Goal: Check status: Check status

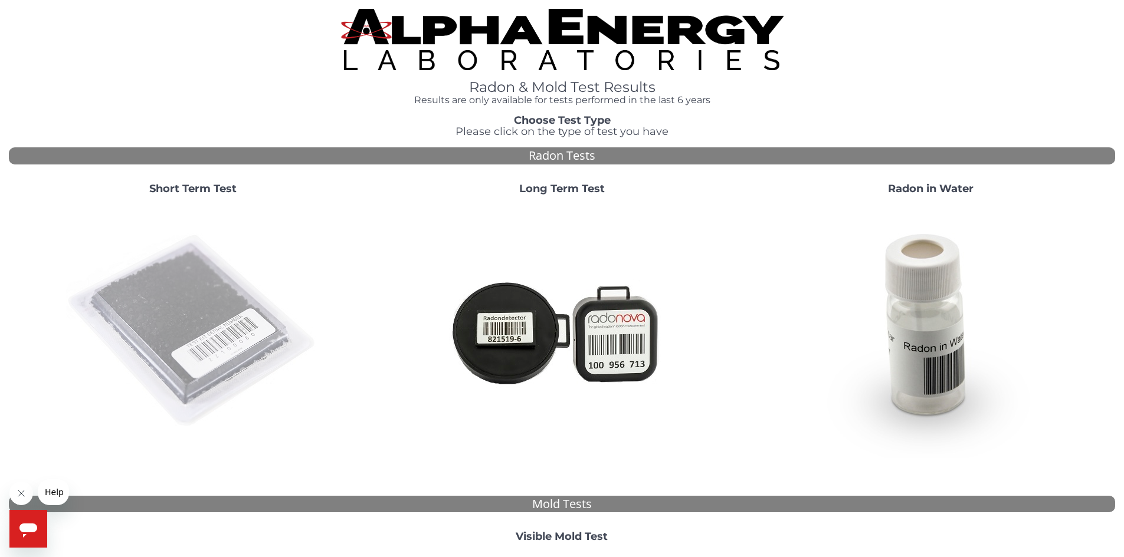
click at [178, 313] on img at bounding box center [193, 332] width 254 height 254
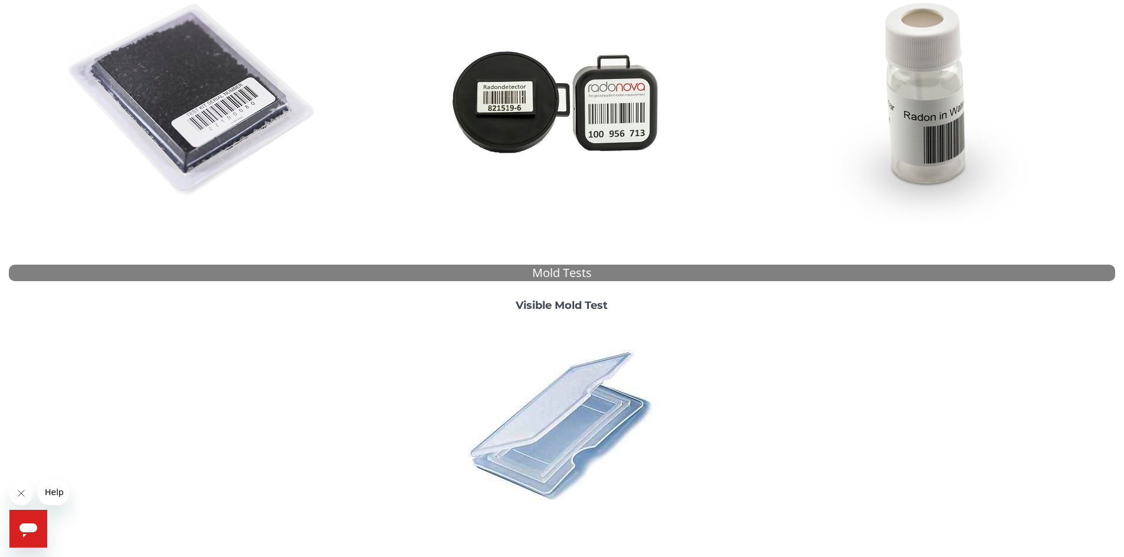
scroll to position [304, 0]
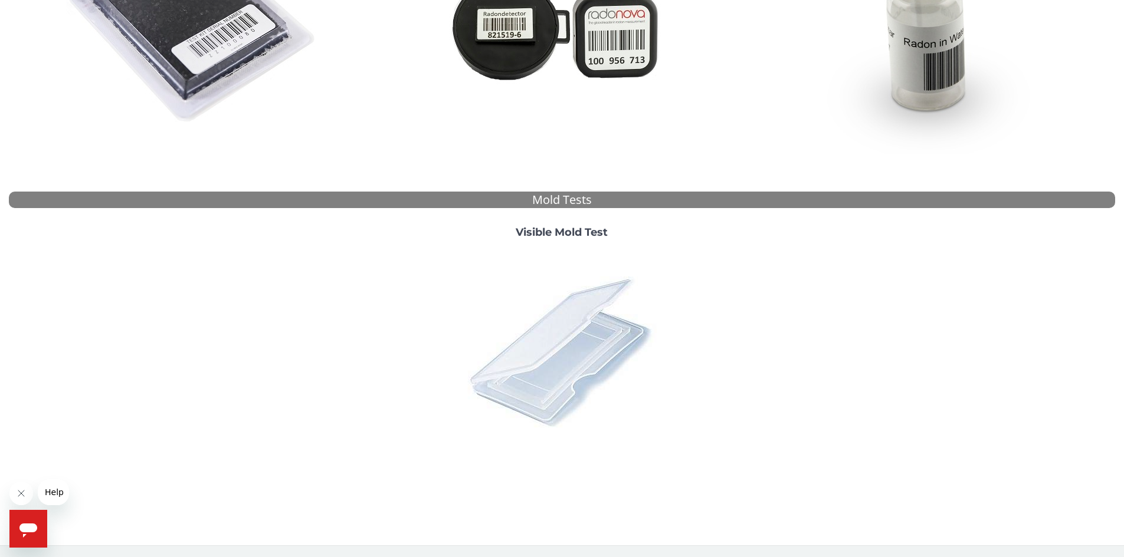
click at [581, 335] on img at bounding box center [561, 351] width 206 height 206
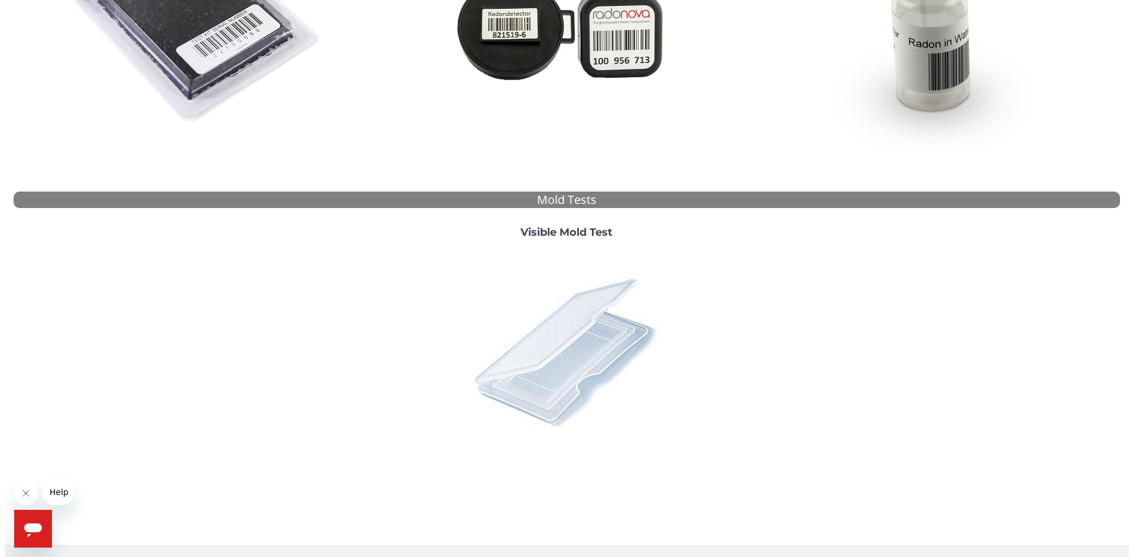
scroll to position [0, 0]
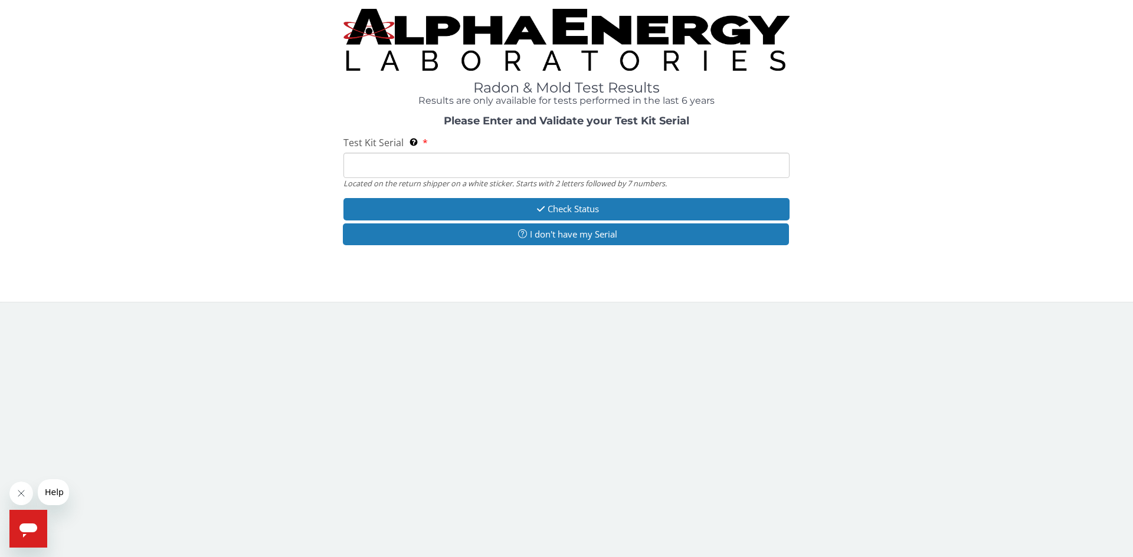
click at [358, 172] on input "Test Kit Serial Located on the return shipper on a white sticker. Starts with 2…" at bounding box center [566, 165] width 446 height 25
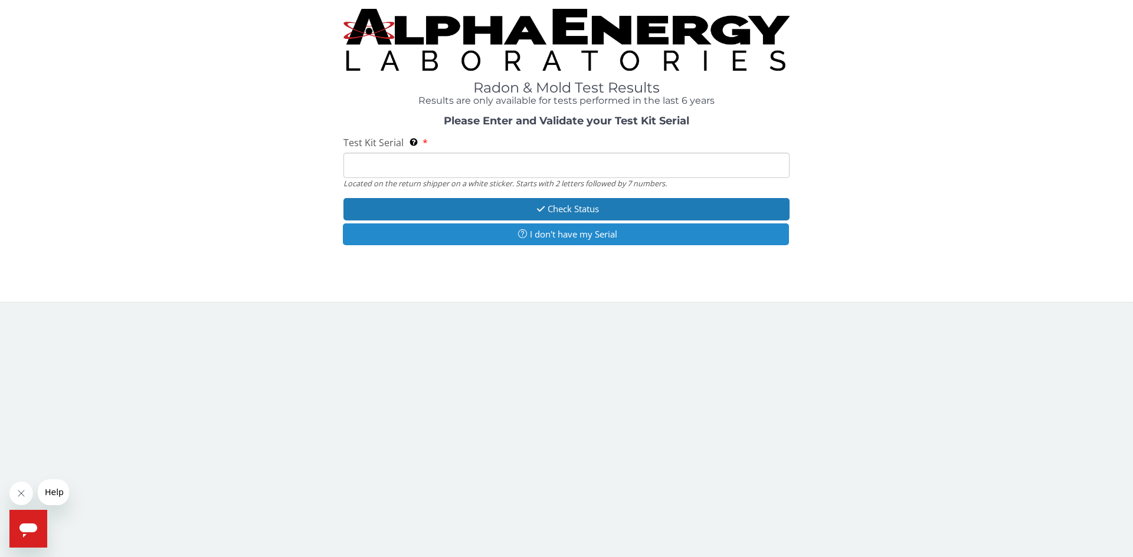
click at [560, 235] on button "I don't have my Serial" at bounding box center [566, 235] width 446 height 22
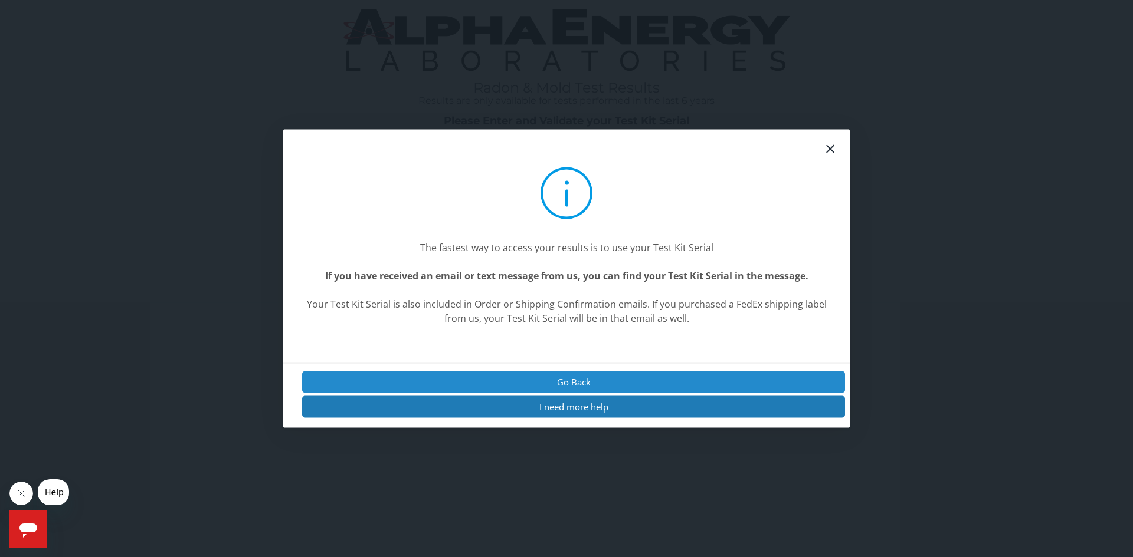
click at [566, 382] on button "Go Back" at bounding box center [573, 382] width 543 height 22
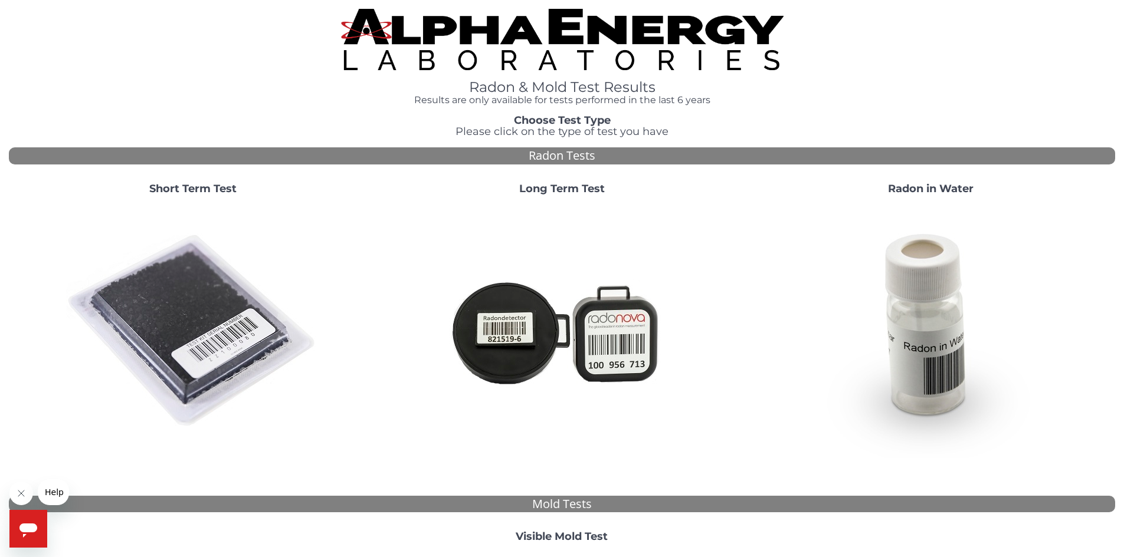
scroll to position [177, 0]
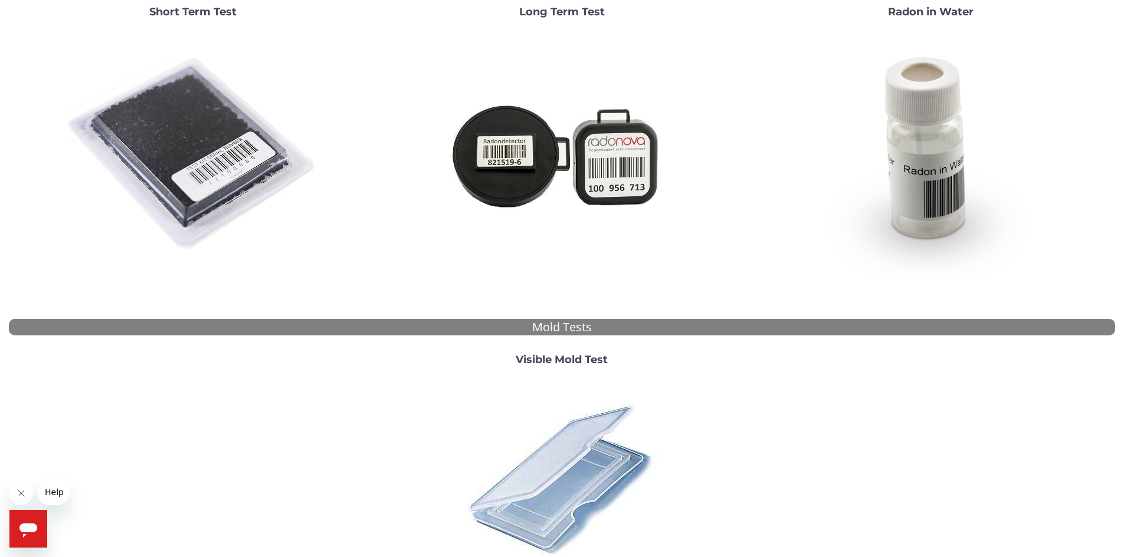
click at [568, 363] on strong "Visible Mold Test" at bounding box center [562, 359] width 92 height 13
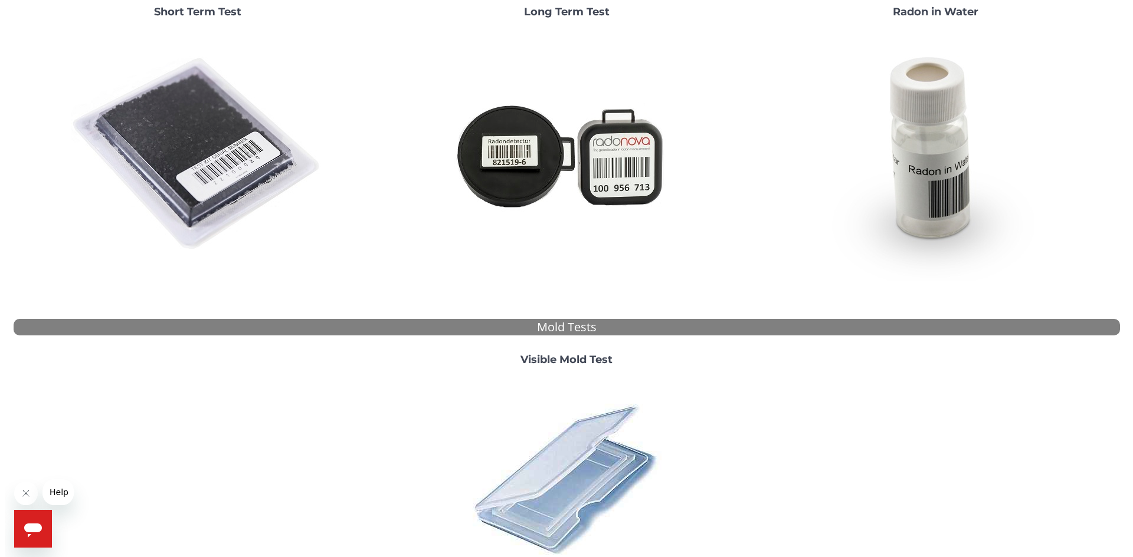
scroll to position [0, 0]
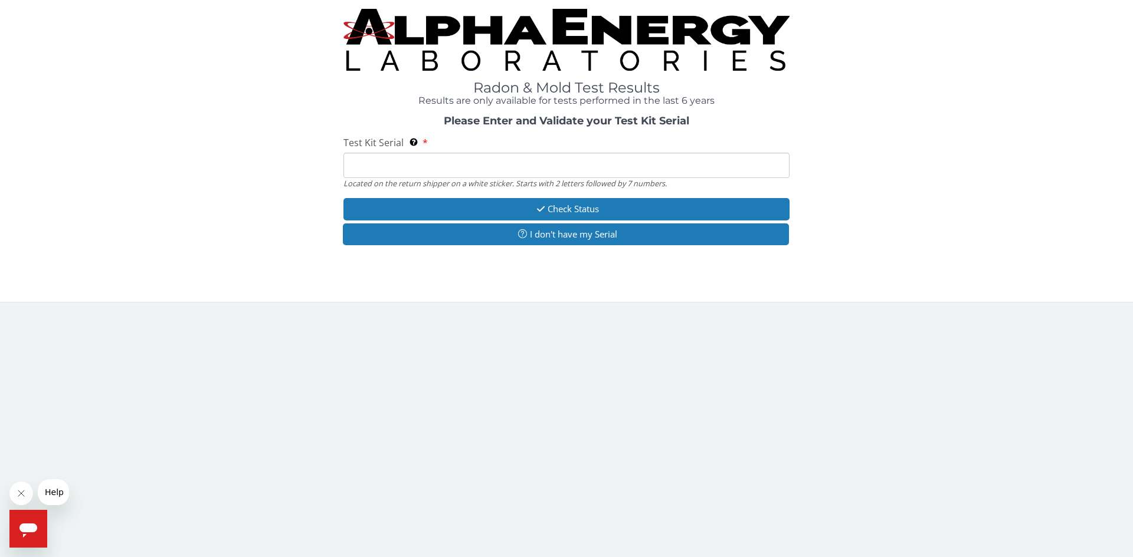
click at [365, 168] on input "Test Kit Serial Located on the return shipper on a white sticker. Starts with 2…" at bounding box center [566, 165] width 446 height 25
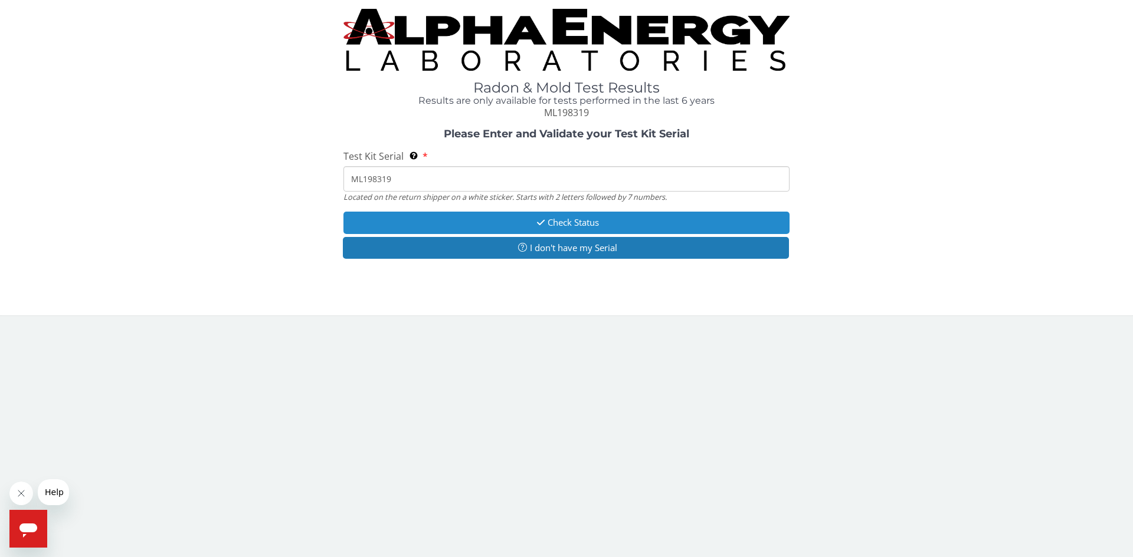
type input "ML198319"
click at [566, 221] on button "Check Status" at bounding box center [566, 223] width 446 height 22
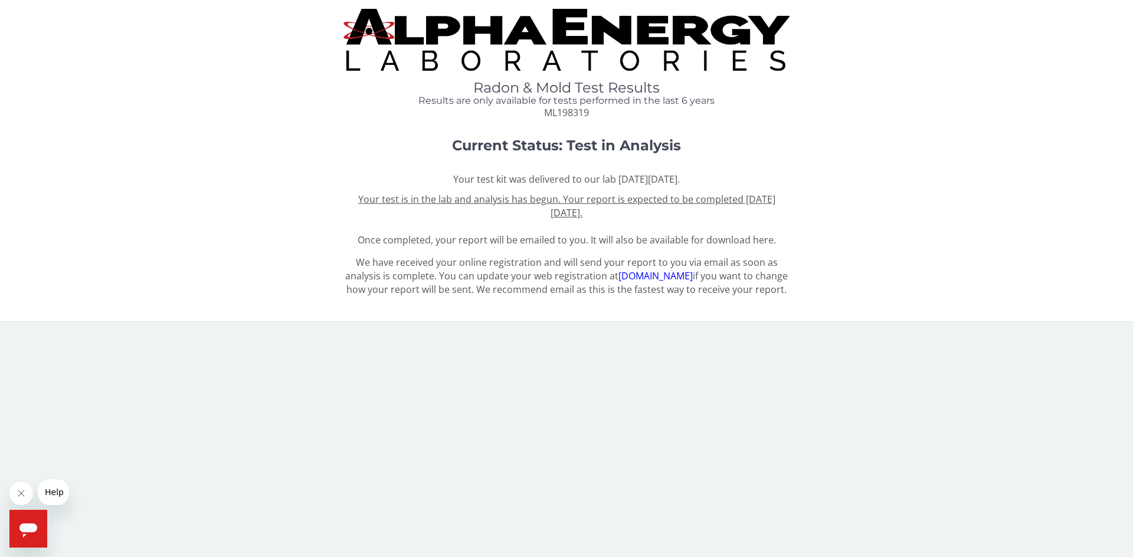
drag, startPoint x: 1069, startPoint y: 0, endPoint x: 832, endPoint y: 483, distance: 538.4
click at [832, 483] on body "Radon & Mold Test Results Results are only available for tests performed in the…" at bounding box center [566, 278] width 1133 height 557
click at [652, 278] on link "register.aelabs.com" at bounding box center [655, 276] width 74 height 13
